Goal: Task Accomplishment & Management: Manage account settings

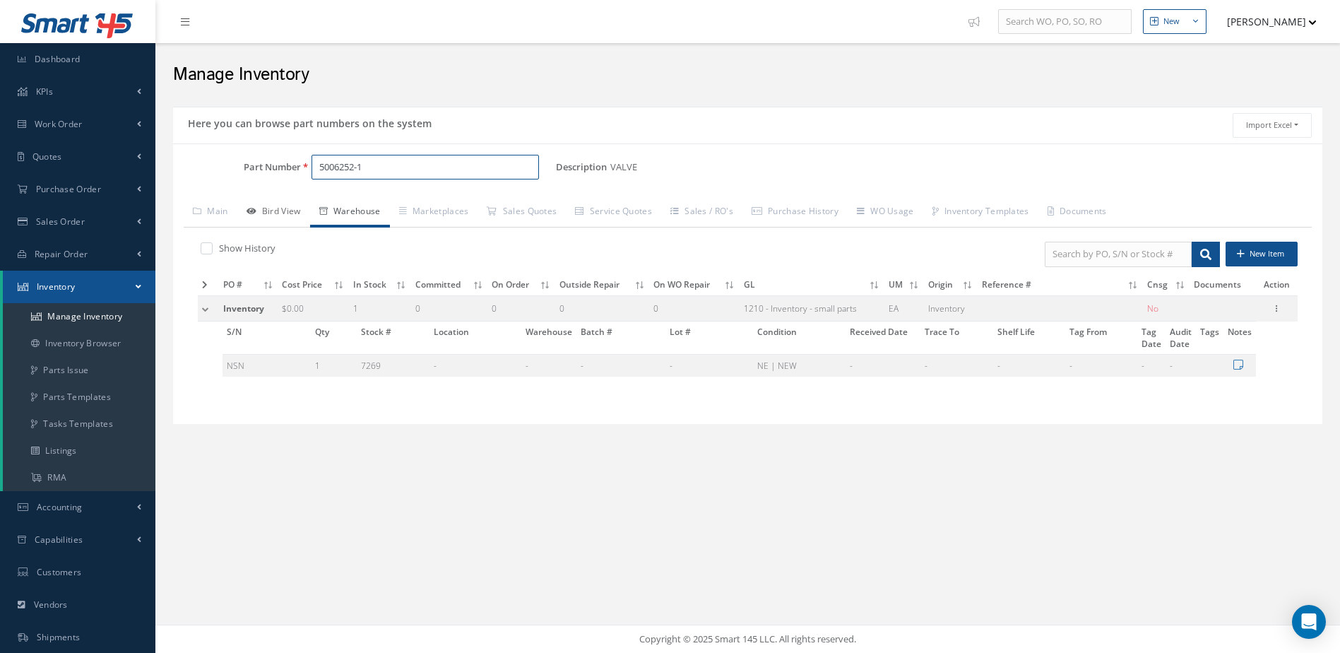
drag, startPoint x: 368, startPoint y: 170, endPoint x: 274, endPoint y: 199, distance: 98.5
click at [274, 199] on div "Part Number 5006252-1 Description VALVE Alternates Based on the selected Genera…" at bounding box center [747, 284] width 1149 height 259
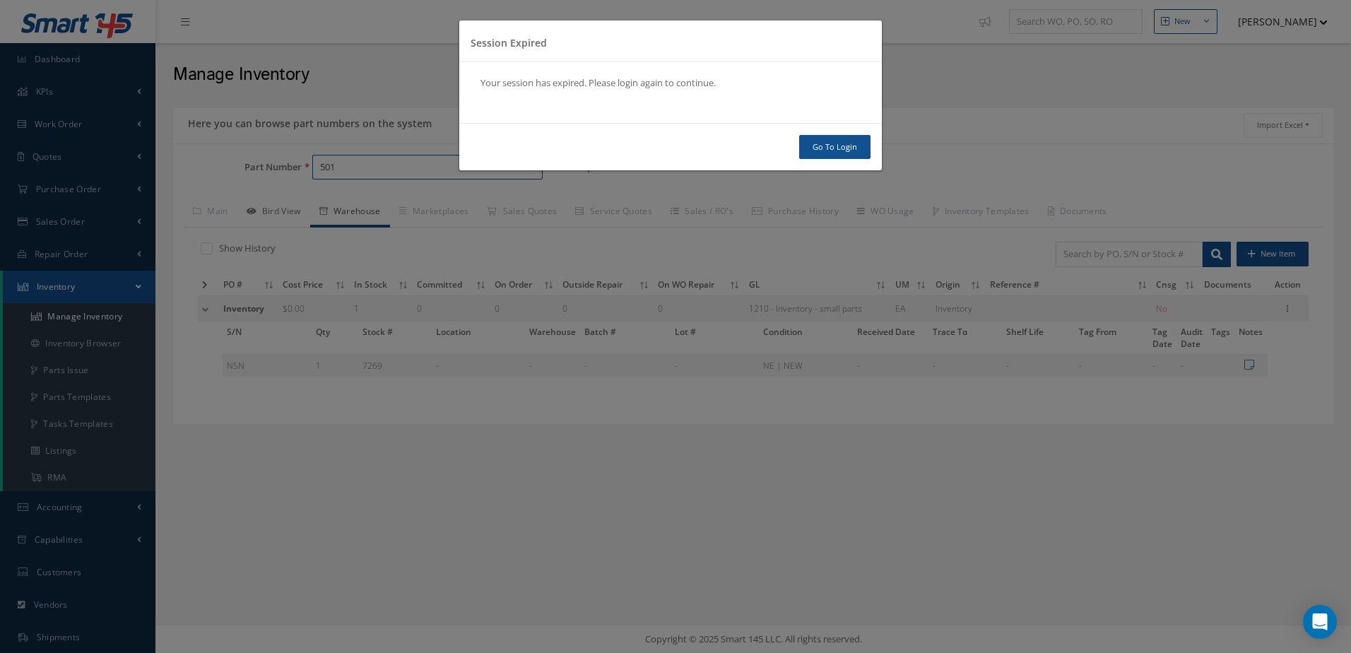
type input "501"
click at [836, 147] on link "Go To Login" at bounding box center [834, 147] width 71 height 25
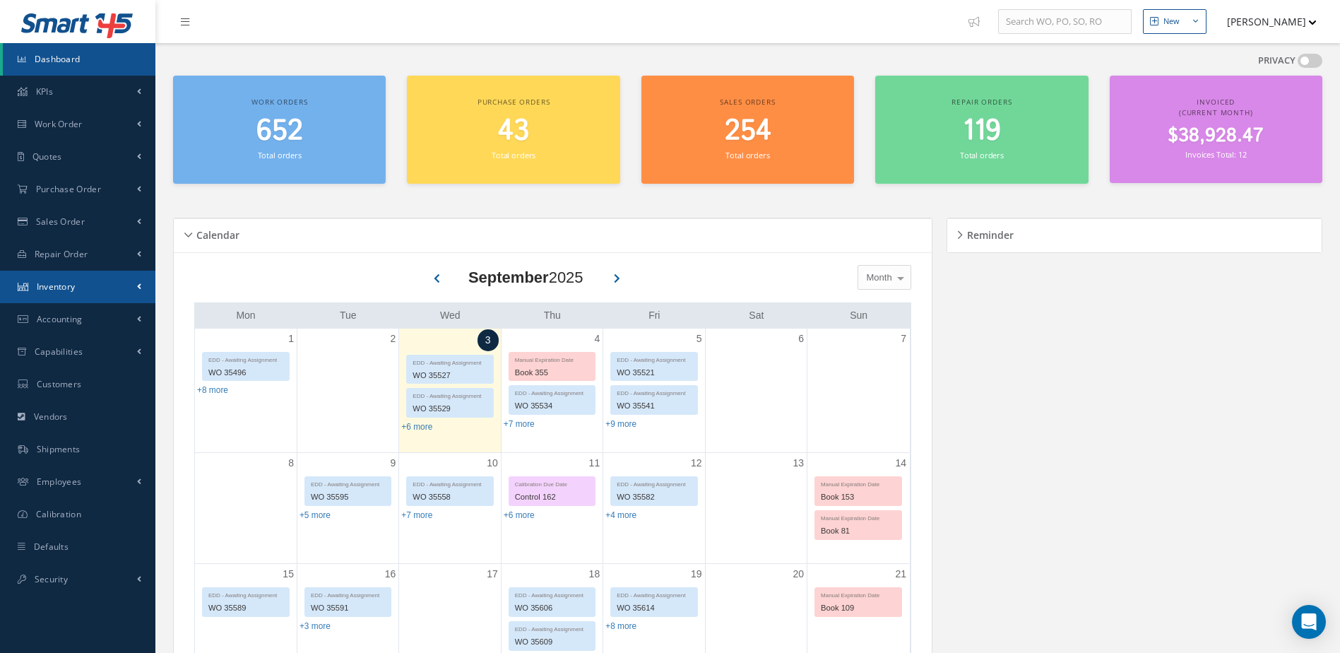
click at [86, 278] on link "Inventory" at bounding box center [77, 287] width 155 height 32
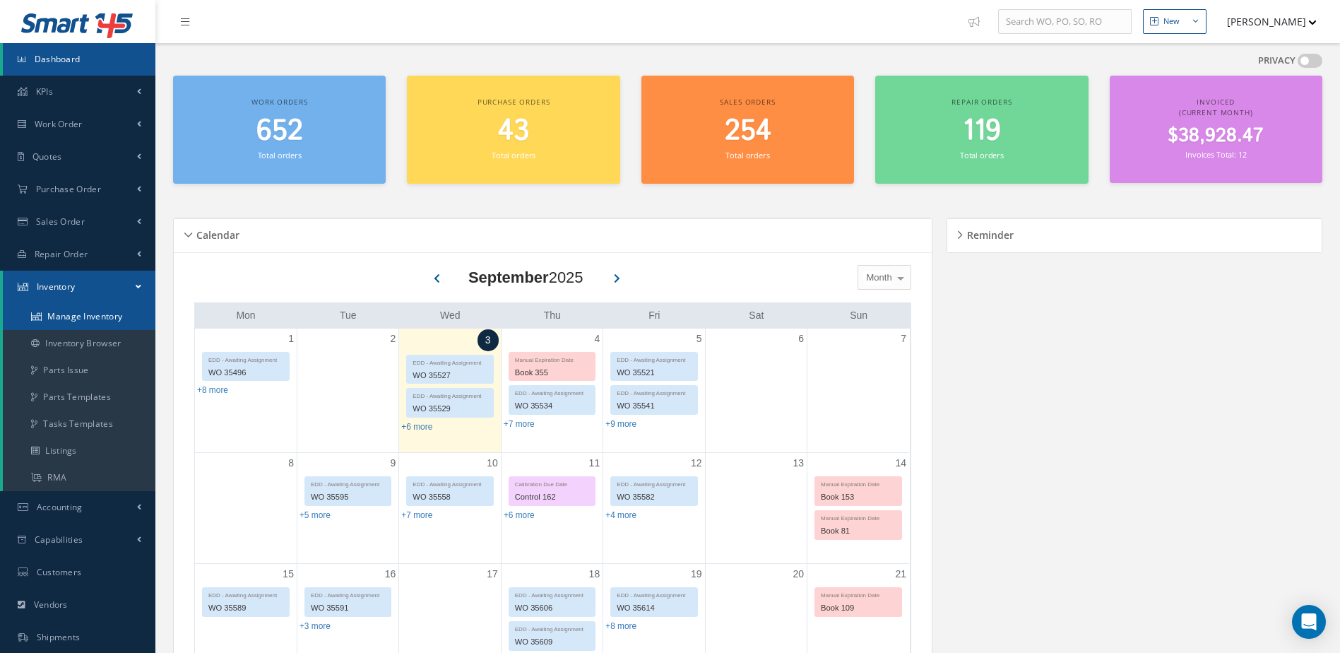
click at [89, 311] on link "Manage Inventory" at bounding box center [79, 316] width 153 height 27
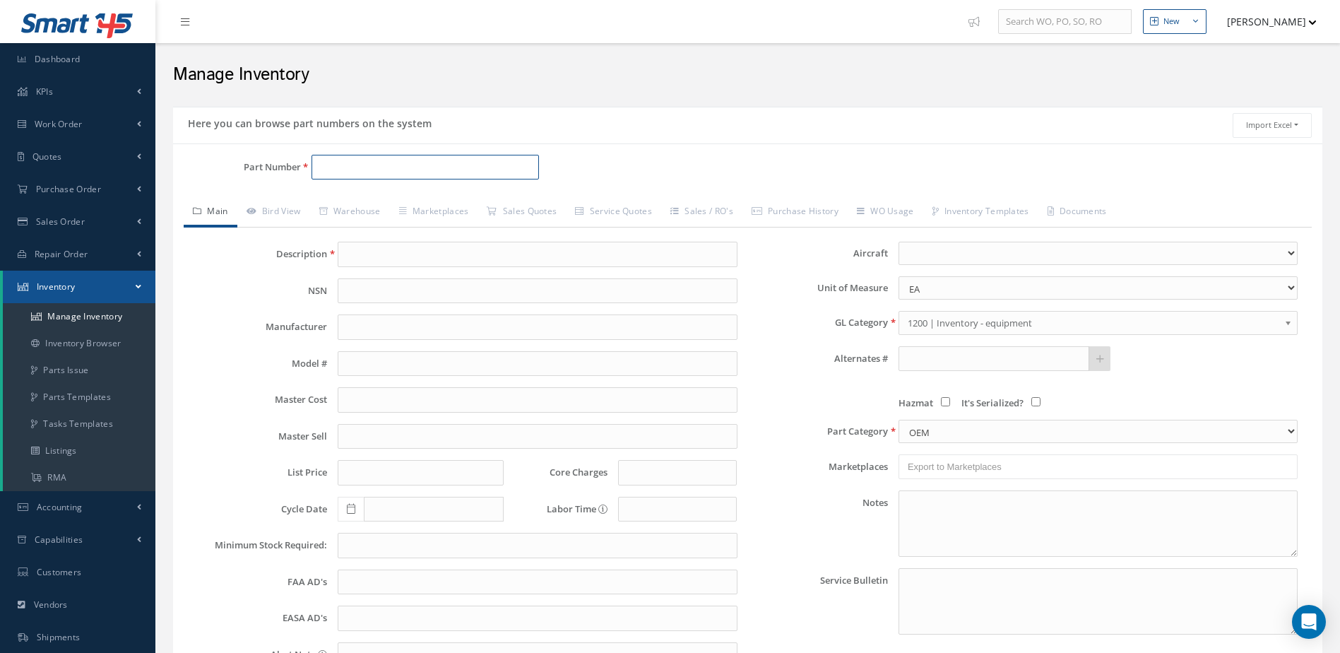
click at [361, 165] on input "Part Number" at bounding box center [426, 167] width 228 height 25
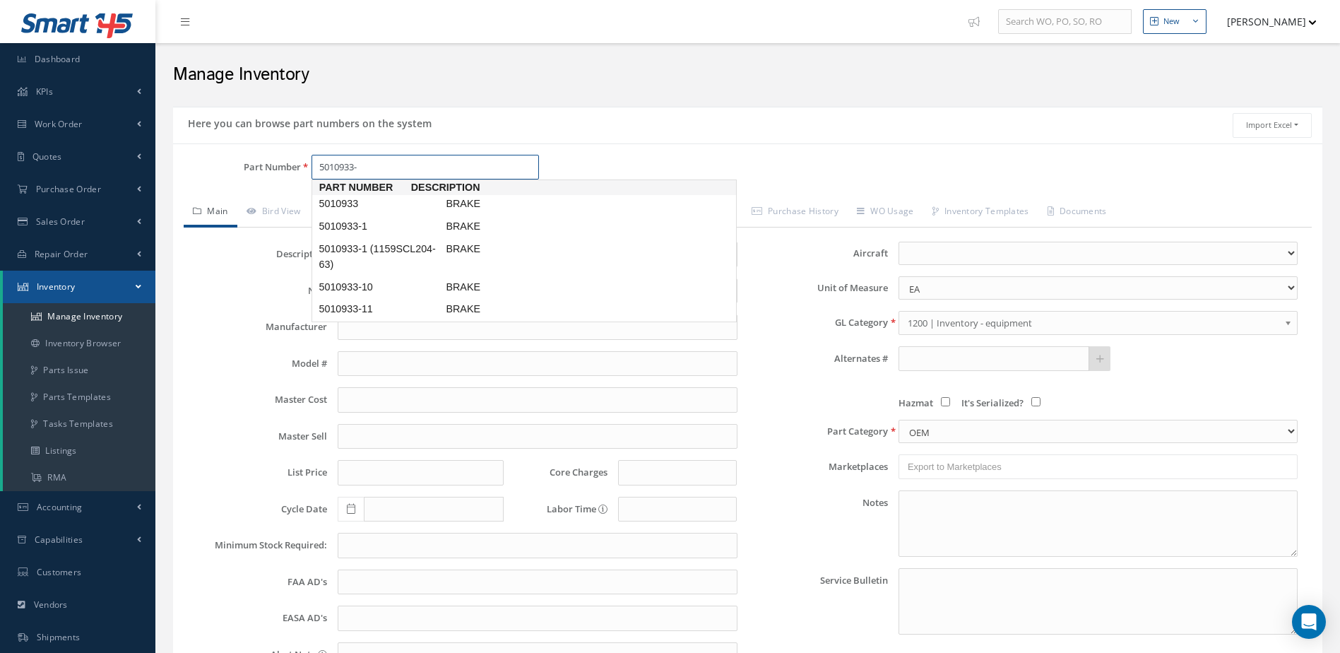
type input "5010933-1"
click at [387, 196] on link "5010933-1 BRAKE" at bounding box center [524, 203] width 425 height 19
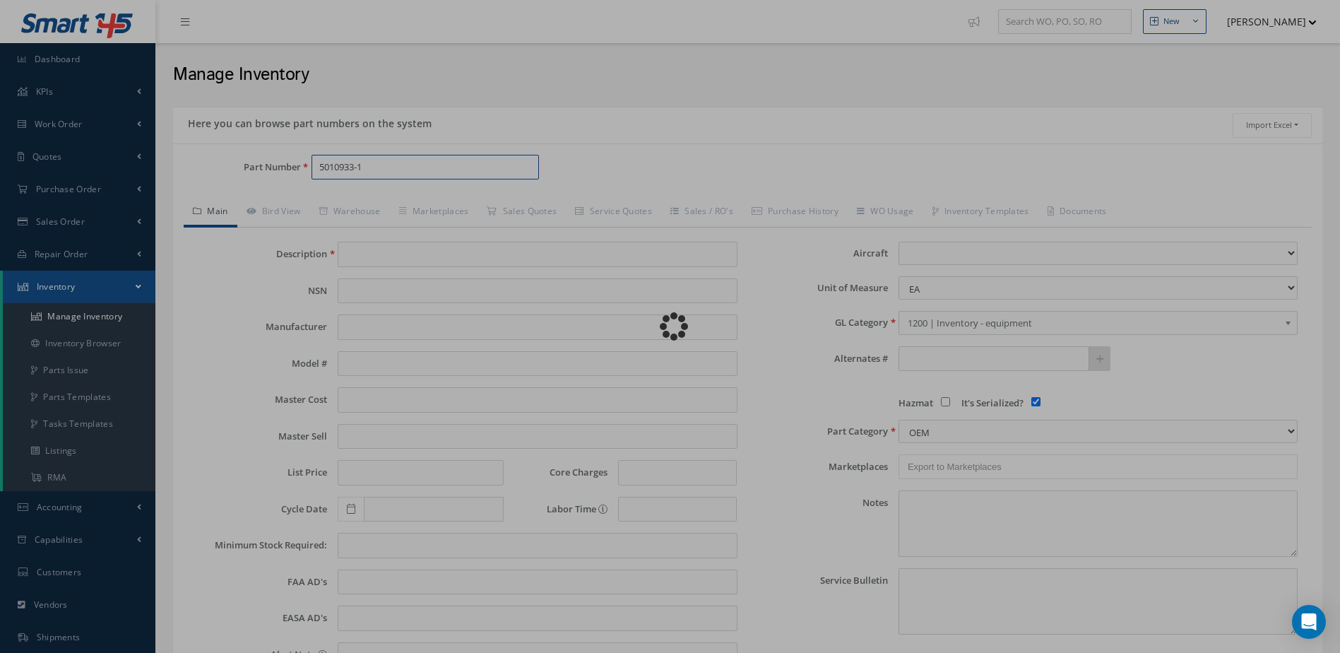
type input "BRAKE"
type input "0.00"
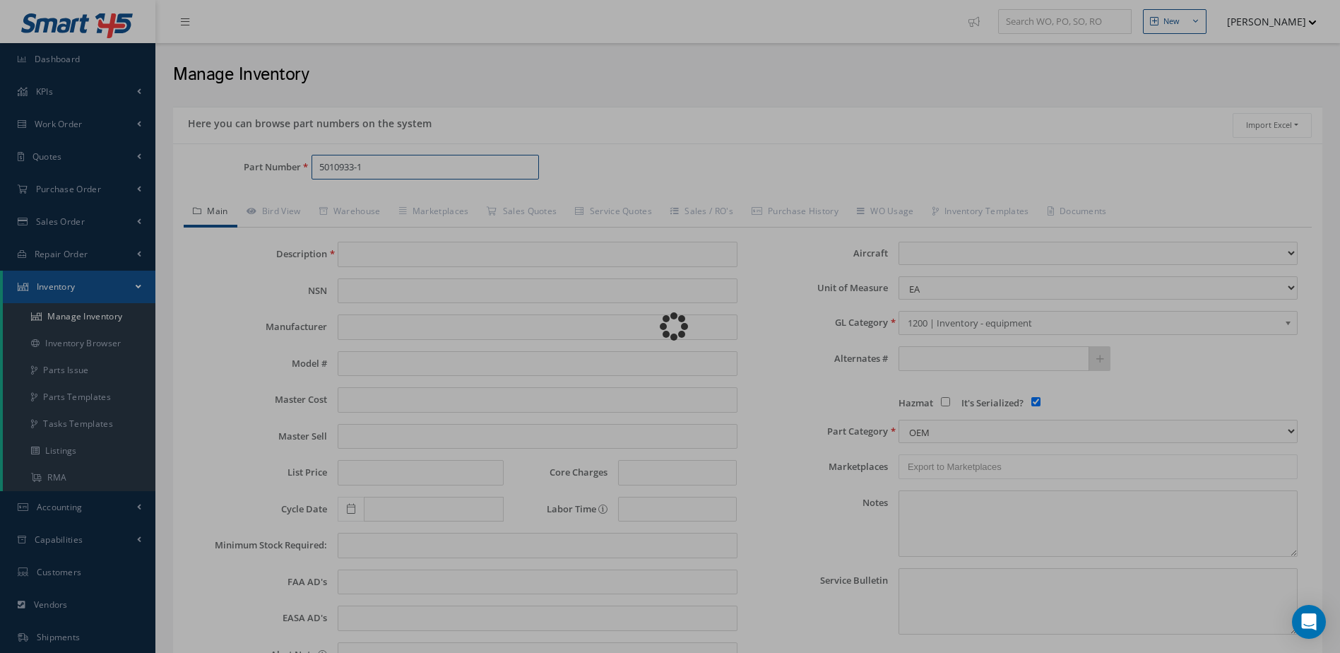
select select
checkbox input "true"
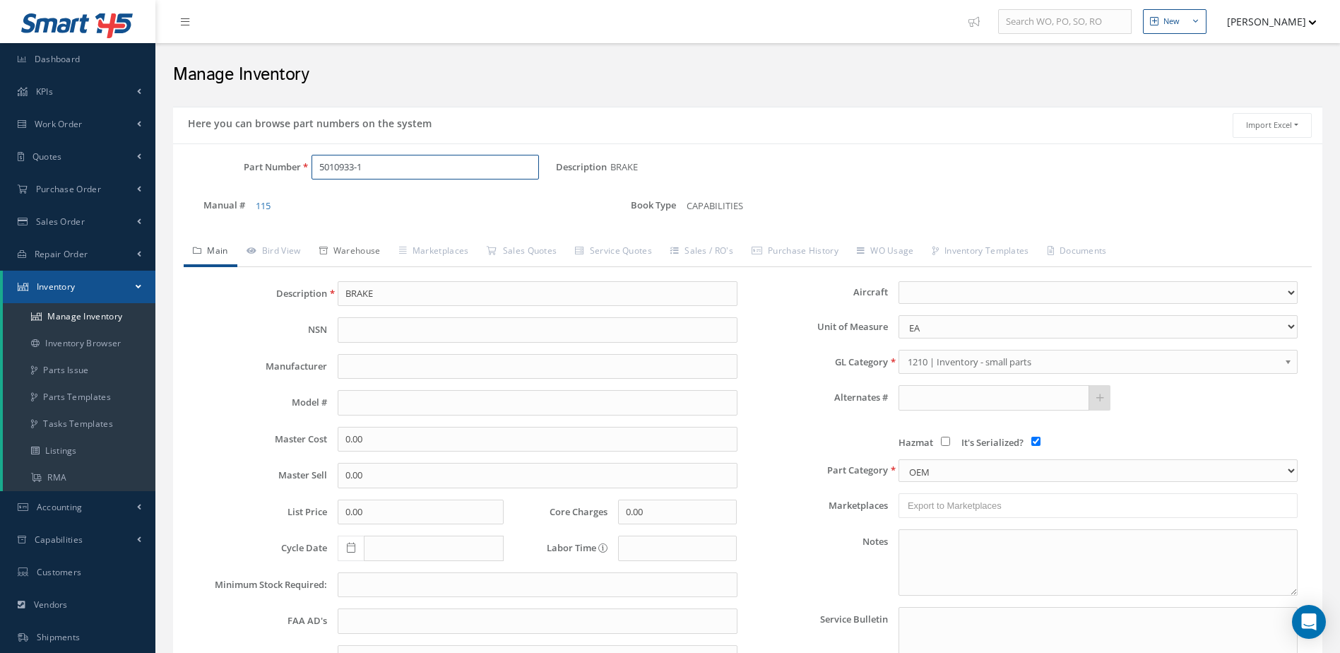
type input "5010933-1"
click at [352, 249] on link "Warehouse" at bounding box center [350, 252] width 80 height 30
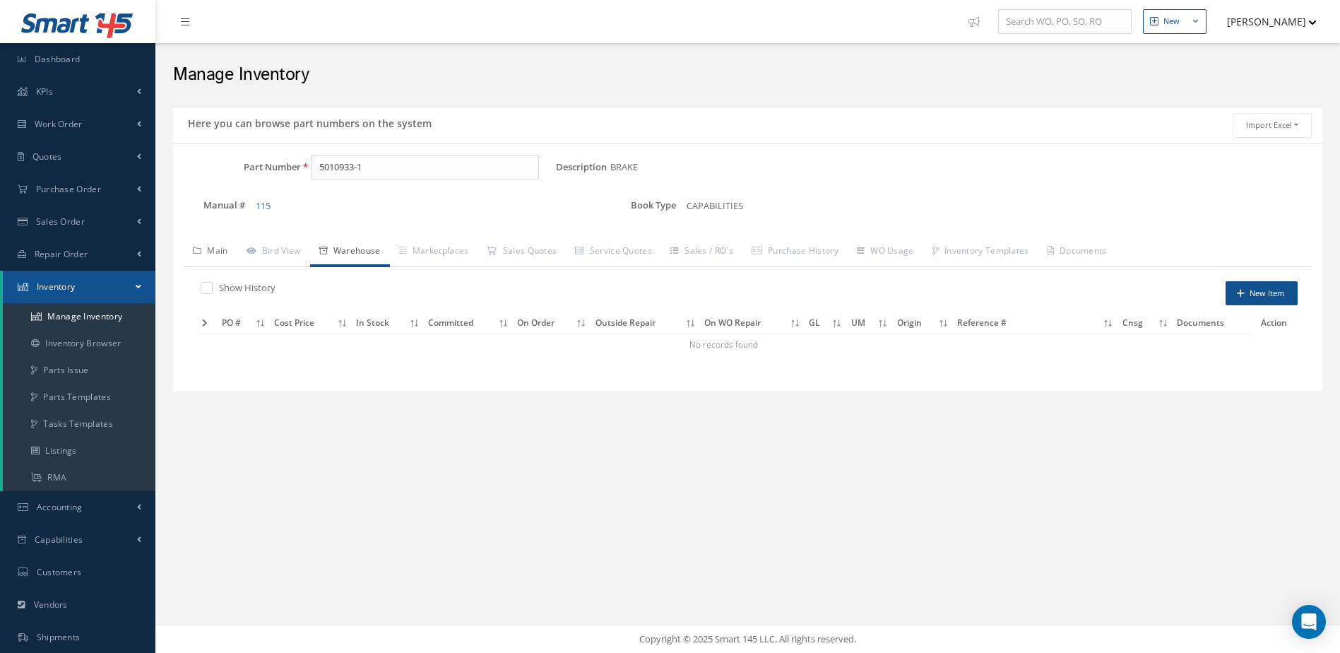
click at [225, 250] on link "Main" at bounding box center [211, 252] width 54 height 30
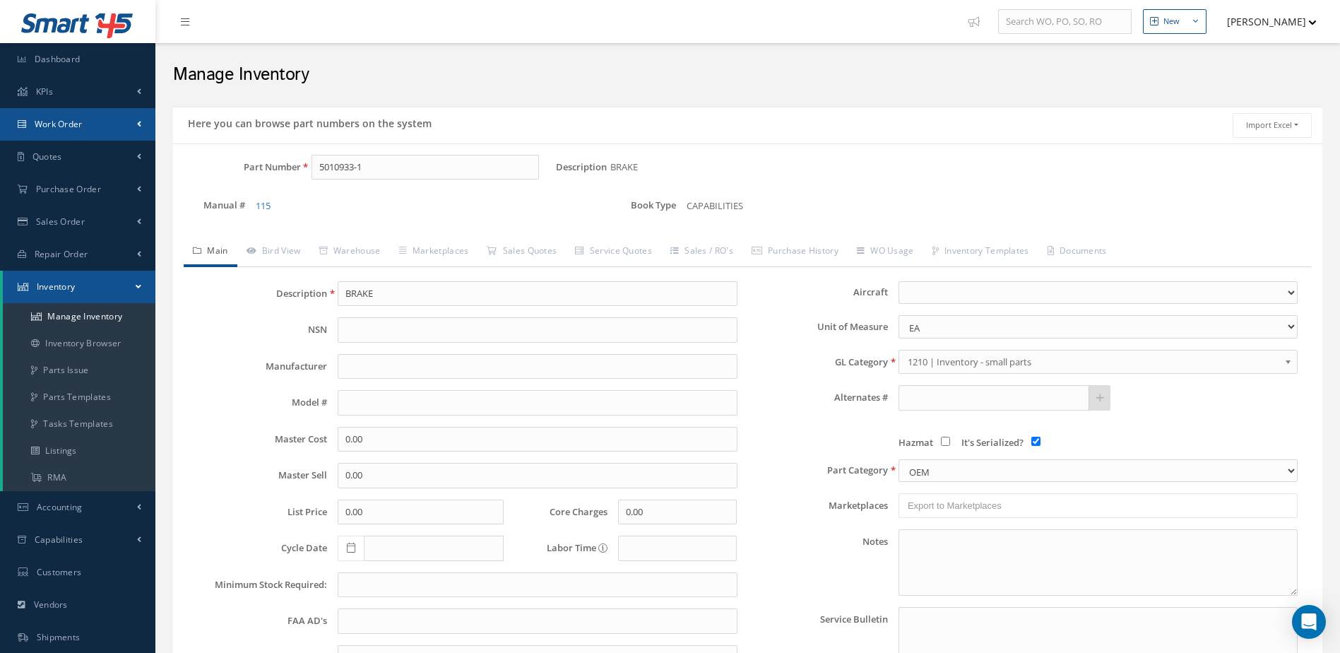
click at [70, 124] on span "Work Order" at bounding box center [59, 124] width 48 height 12
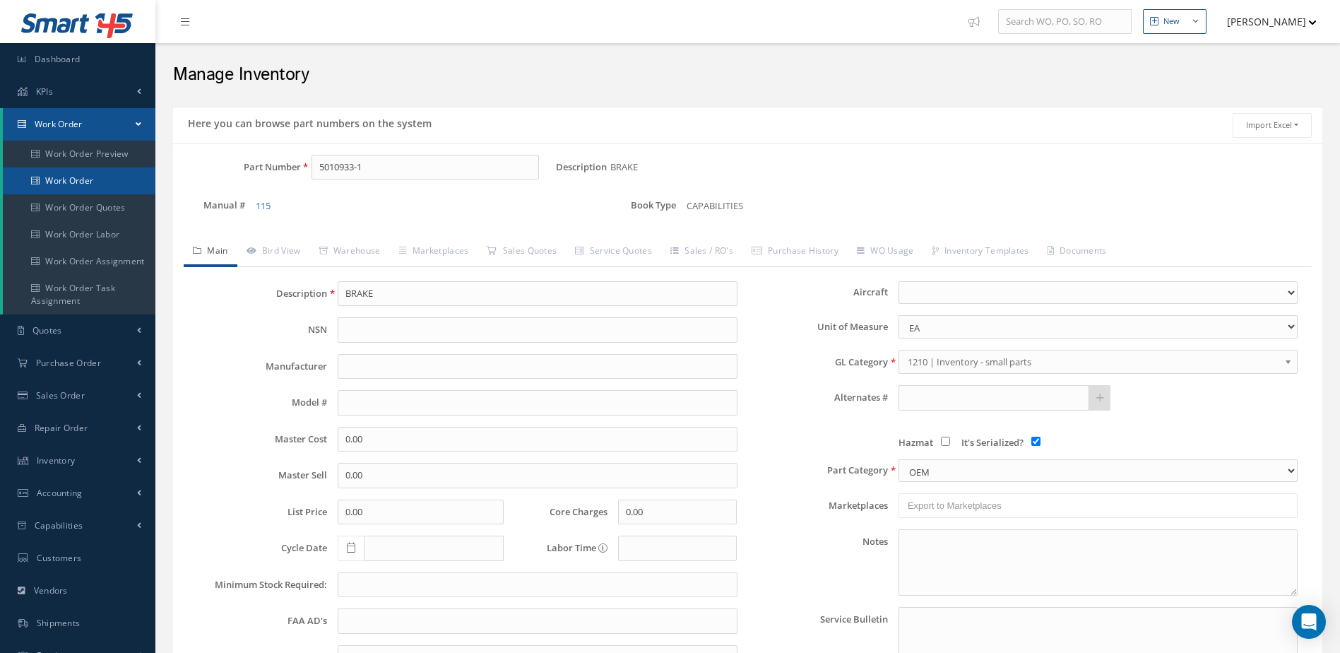
click at [81, 181] on link "Work Order" at bounding box center [79, 180] width 153 height 27
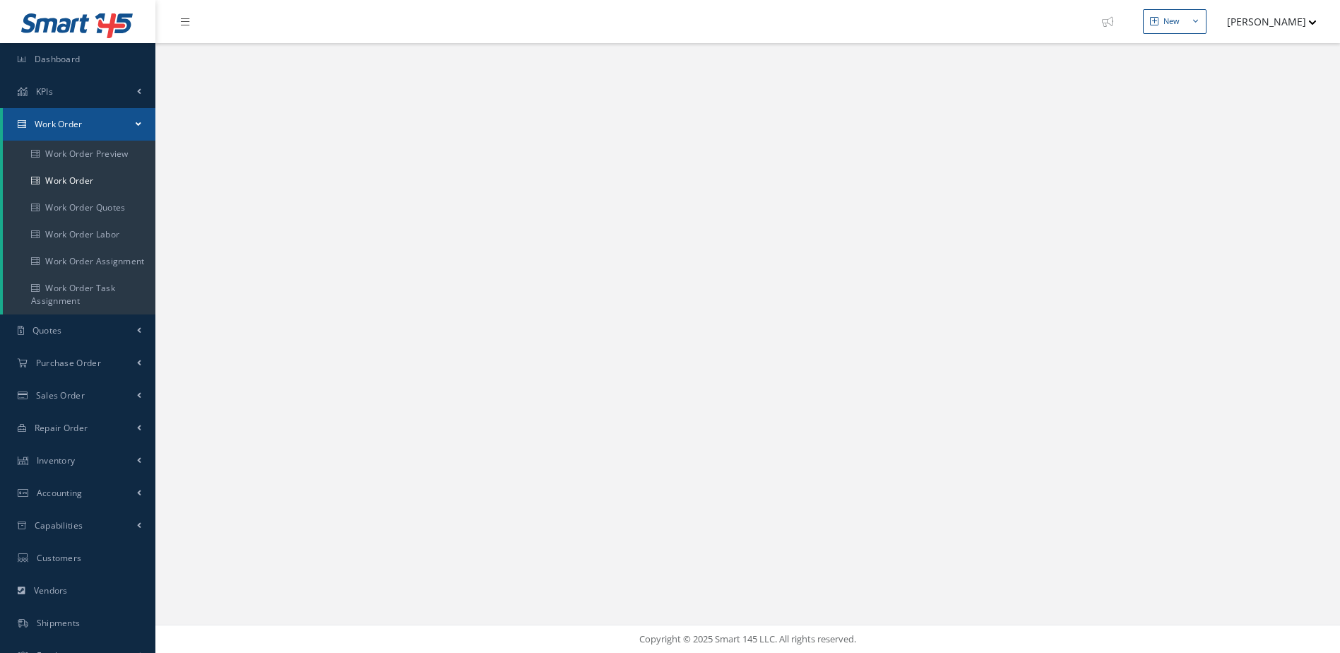
select select "25"
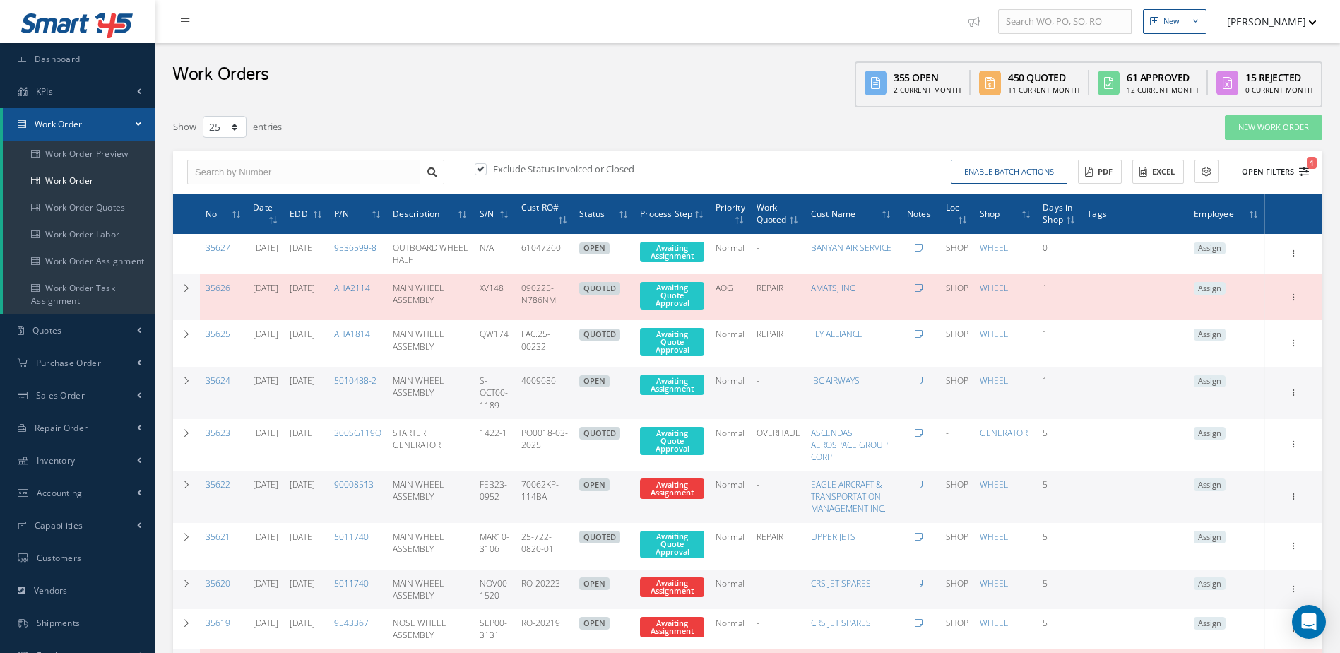
type input "All Work Request"
type input "All Work Performed"
type input "All Status"
type input "WO Part Status"
click at [1303, 170] on icon "1" at bounding box center [1304, 172] width 10 height 10
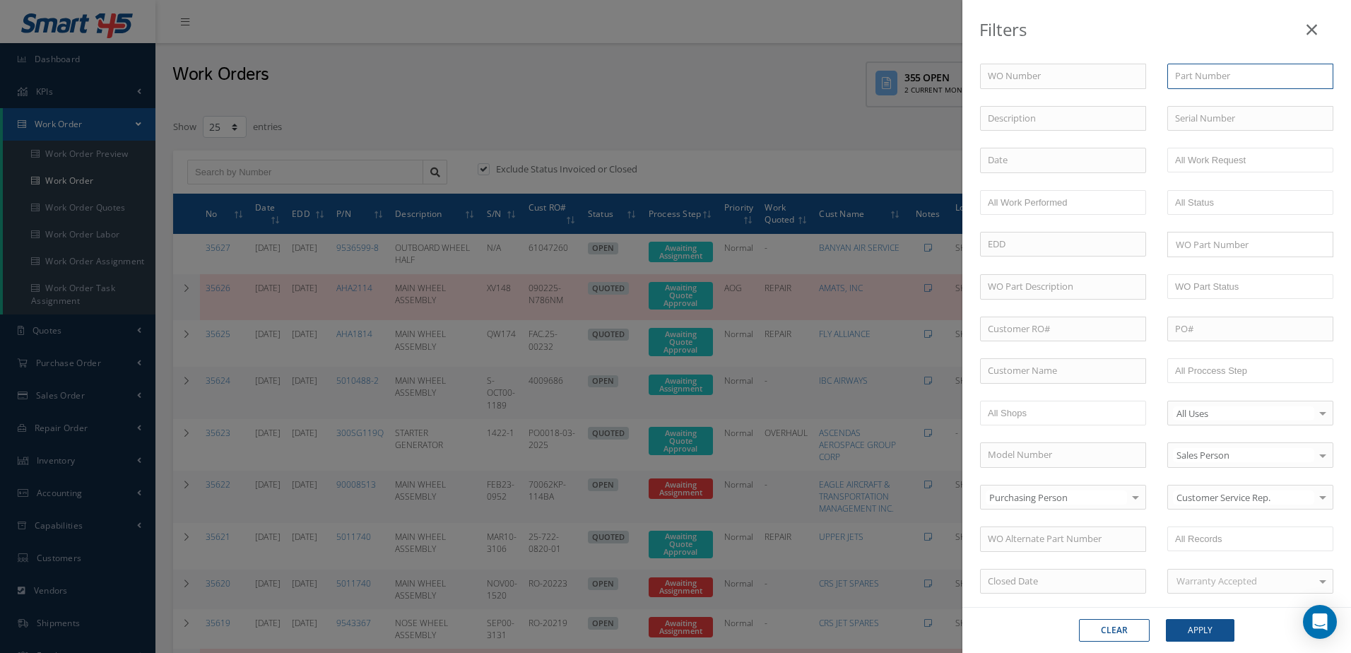
click at [1227, 82] on input "text" at bounding box center [1250, 76] width 166 height 25
click at [1242, 95] on div "5010933-11" at bounding box center [1250, 102] width 150 height 14
type input "5010933-11"
click at [1207, 622] on button "Apply" at bounding box center [1200, 630] width 69 height 23
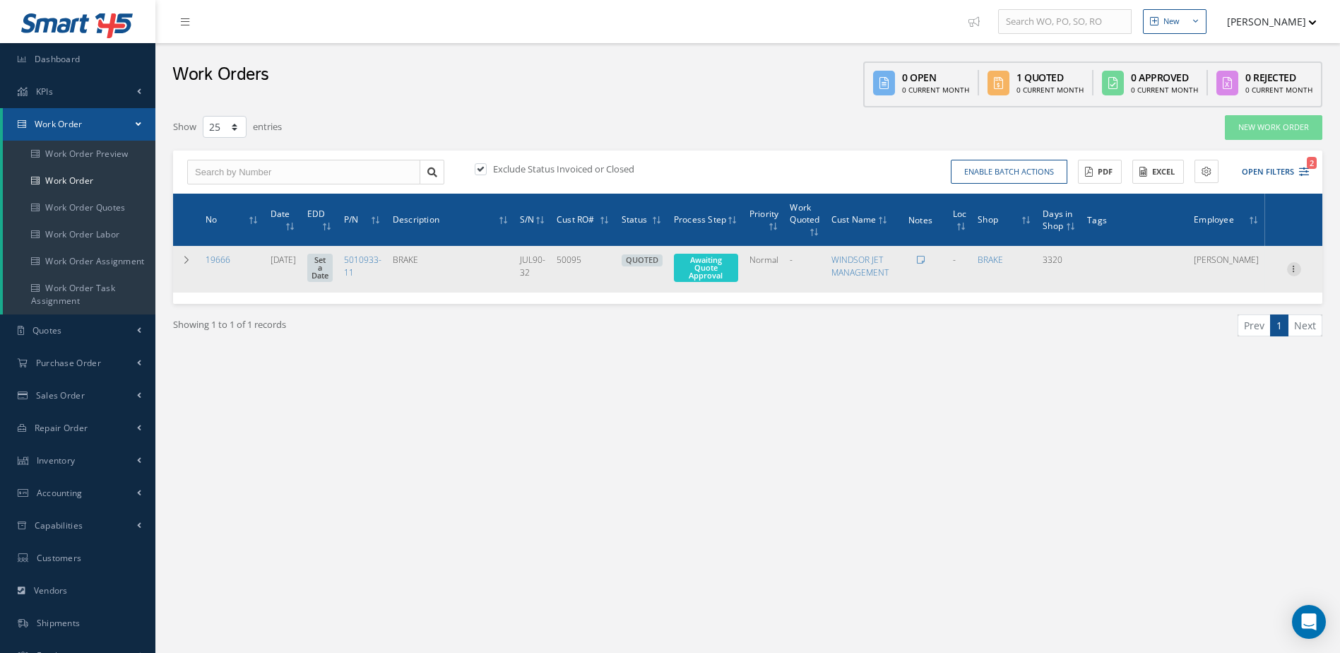
click at [1291, 266] on icon at bounding box center [1294, 267] width 14 height 11
click at [1238, 296] on link "Edit" at bounding box center [1229, 297] width 112 height 18
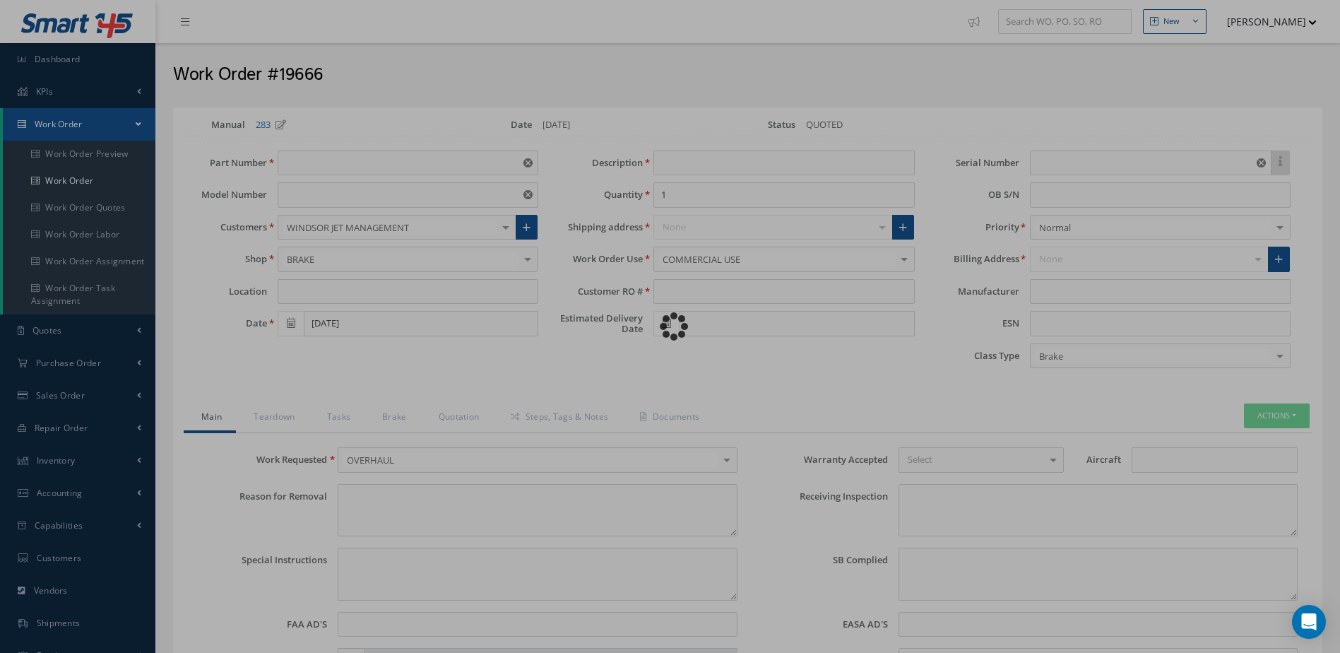
type input "5010933-11"
type input "N/A"
type input "08/01/2016"
type input "BRAKE"
type input "50095"
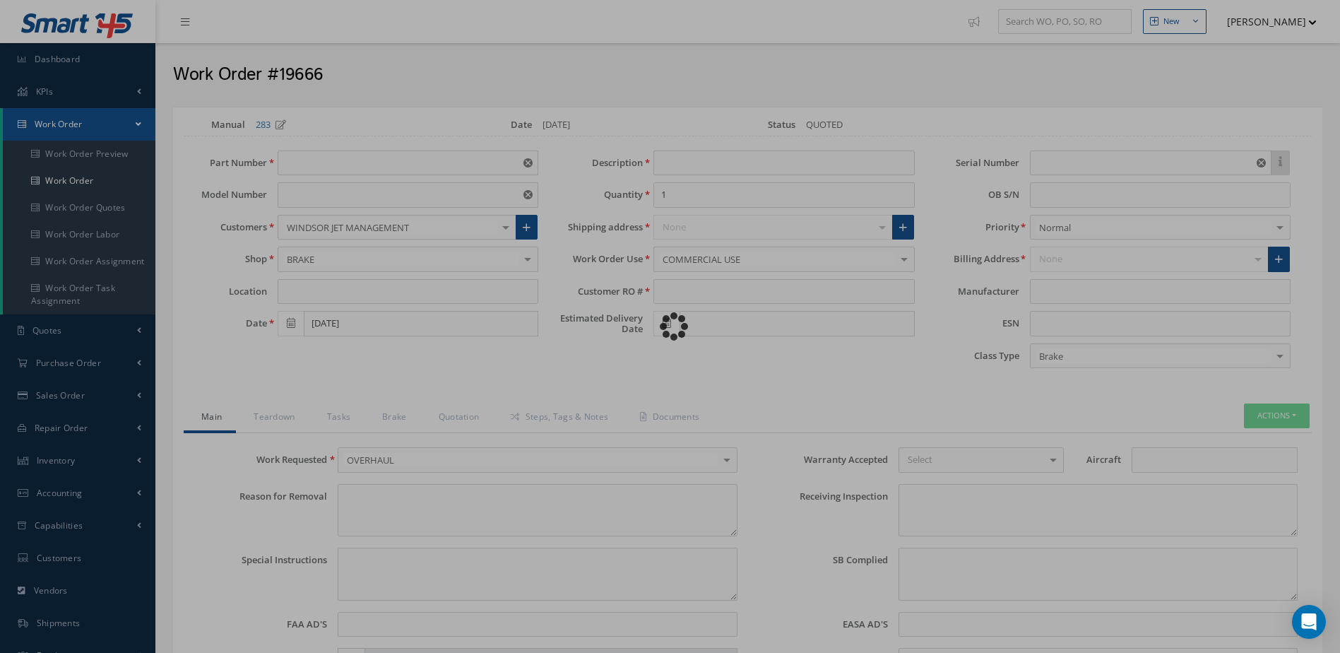
type input "JUL90-32"
type textarea "NONE"
type textarea "PLEASE SEE R.O. FOR DETAILS"
type textarea "NO VISUAL DAMAGE"
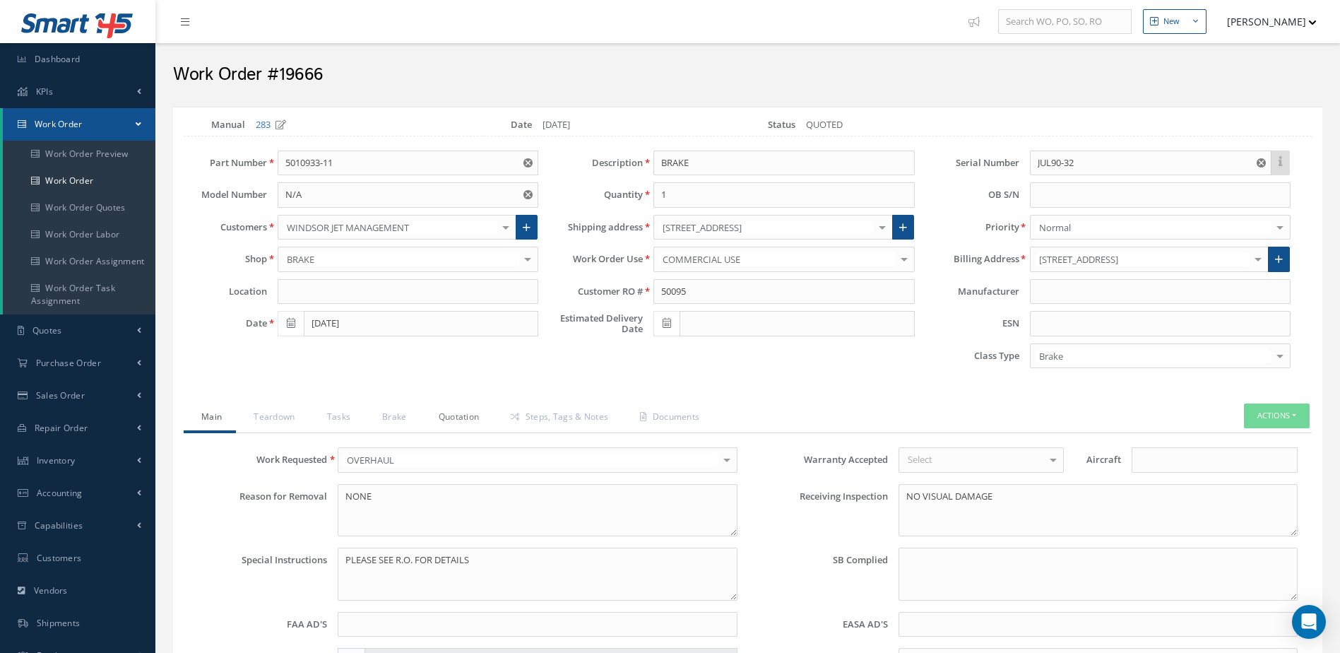
click at [467, 419] on link "Quotation" at bounding box center [457, 418] width 73 height 30
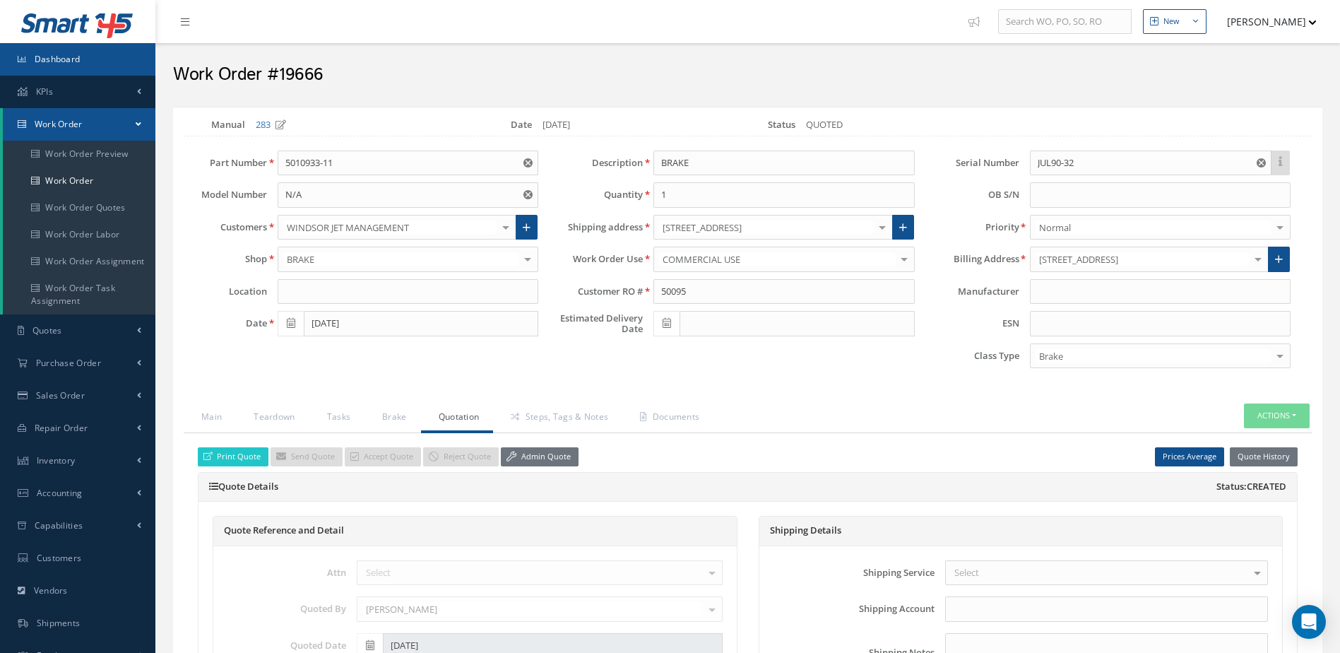
click at [92, 50] on link "Dashboard" at bounding box center [77, 59] width 155 height 32
